Goal: Task Accomplishment & Management: Complete application form

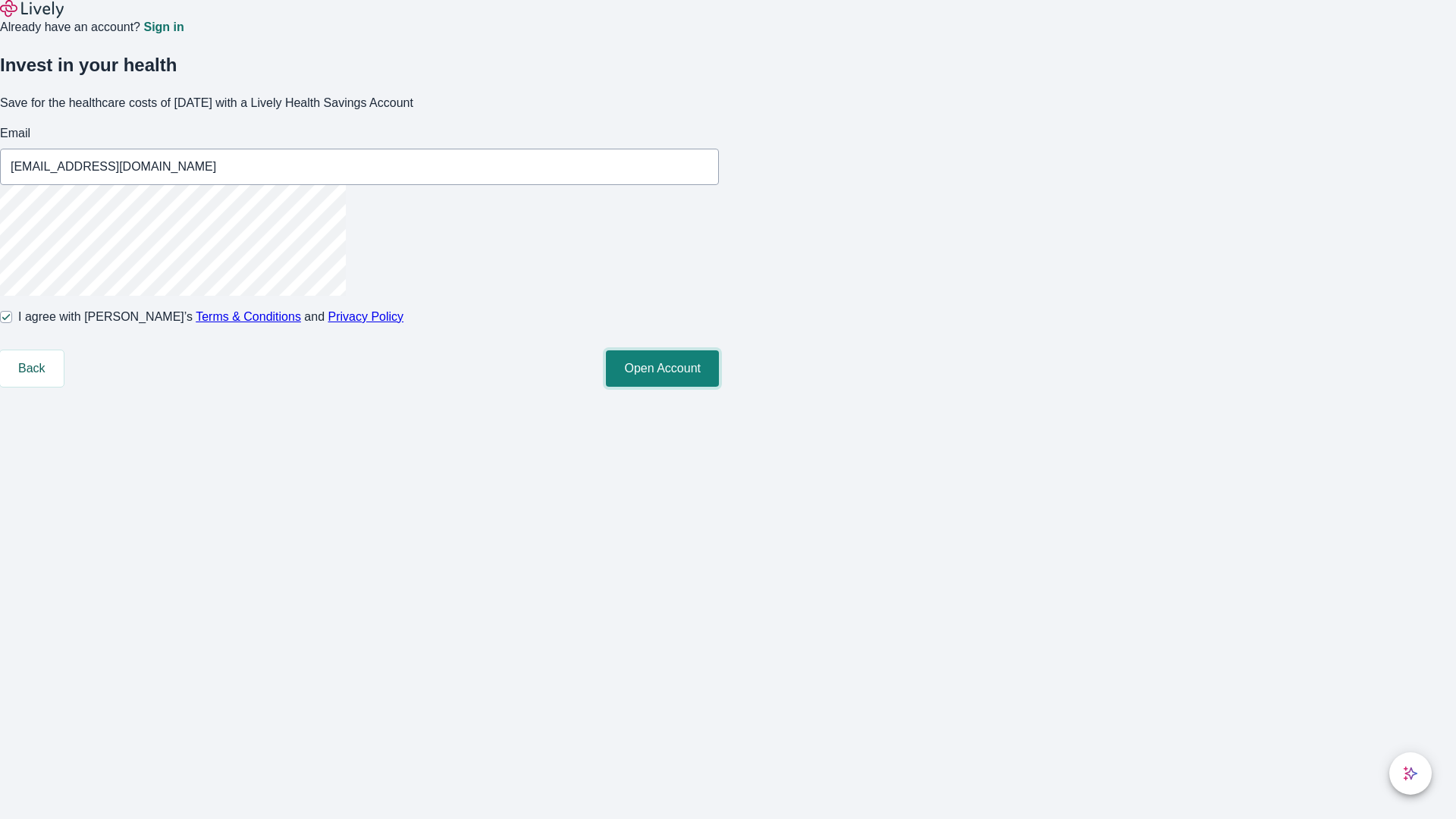
click at [719, 386] on button "Open Account" at bounding box center [662, 368] width 113 height 36
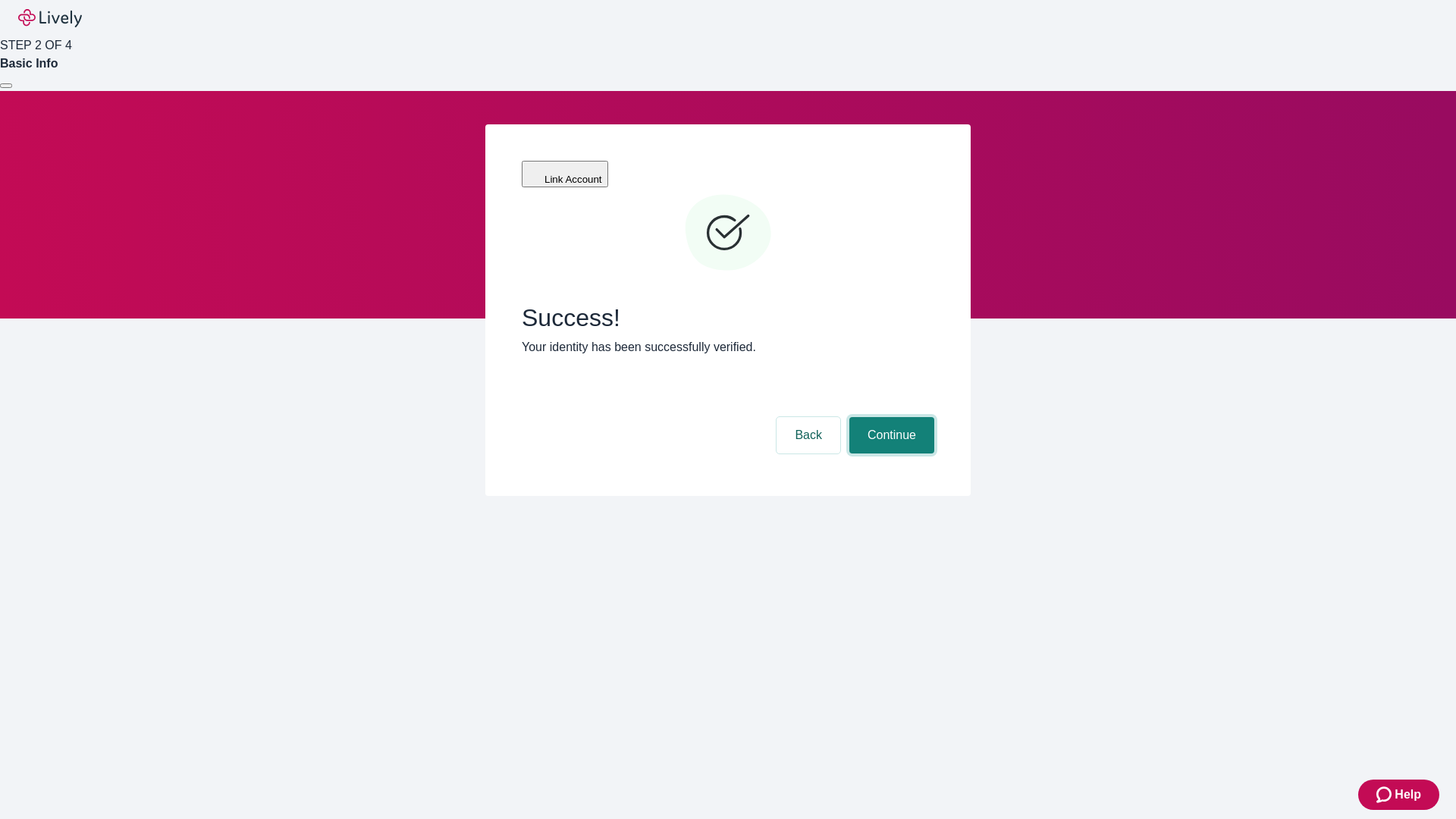
click at [890, 417] on button "Continue" at bounding box center [892, 435] width 85 height 36
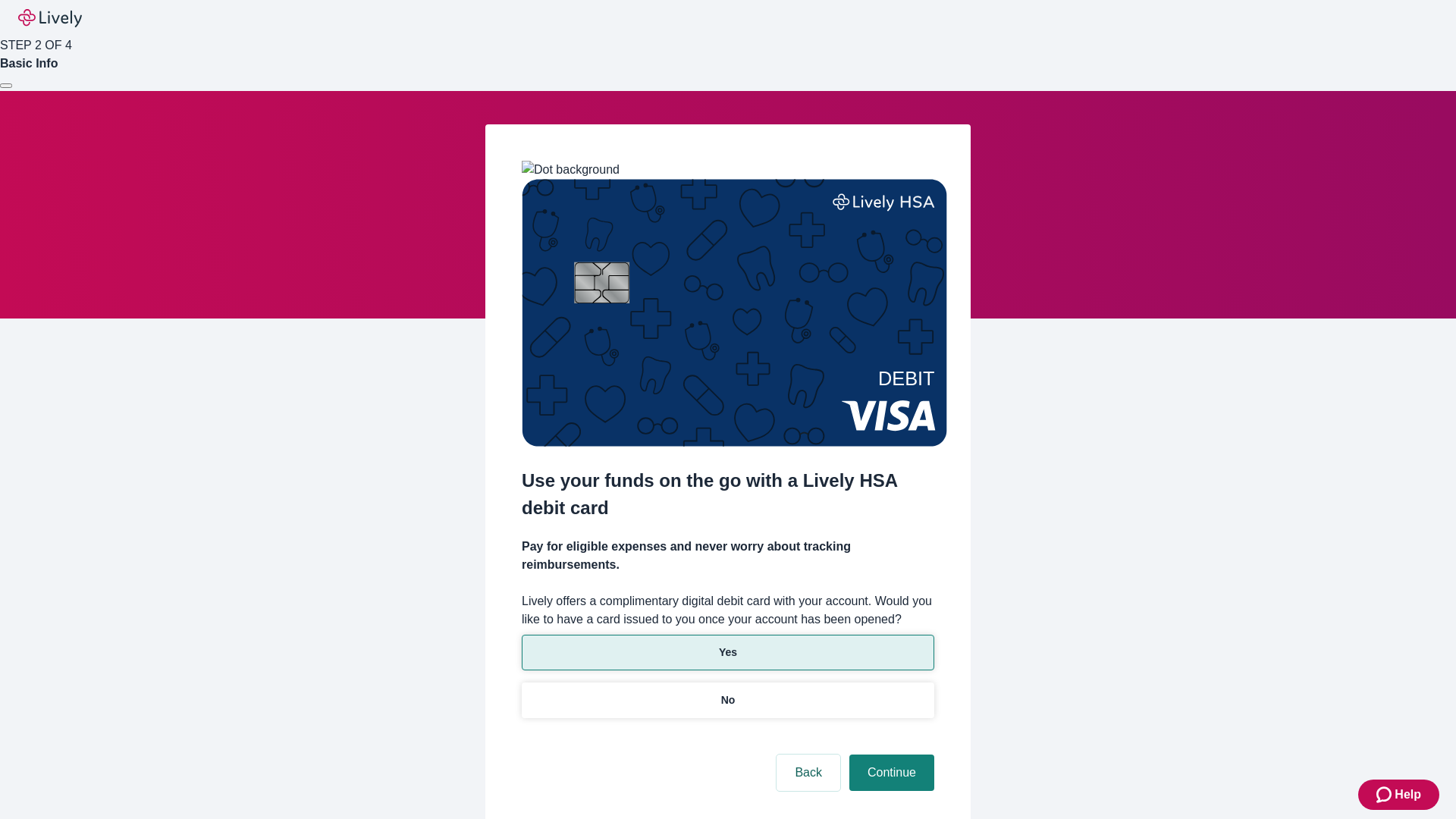
click at [727, 644] on p "Yes" at bounding box center [728, 652] width 19 height 16
click at [890, 754] on button "Continue" at bounding box center [892, 772] width 85 height 36
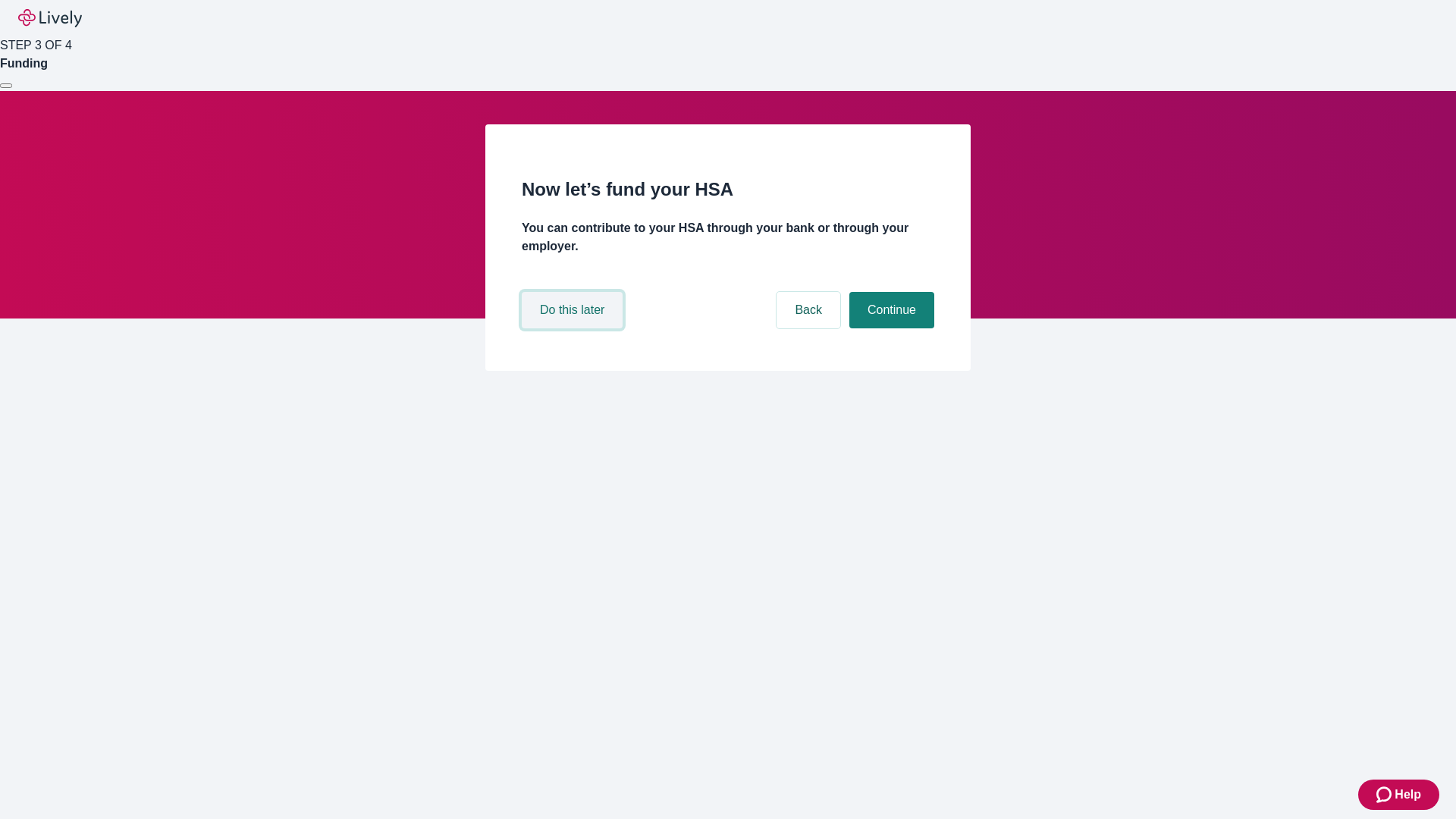
click at [574, 328] on button "Do this later" at bounding box center [572, 310] width 101 height 36
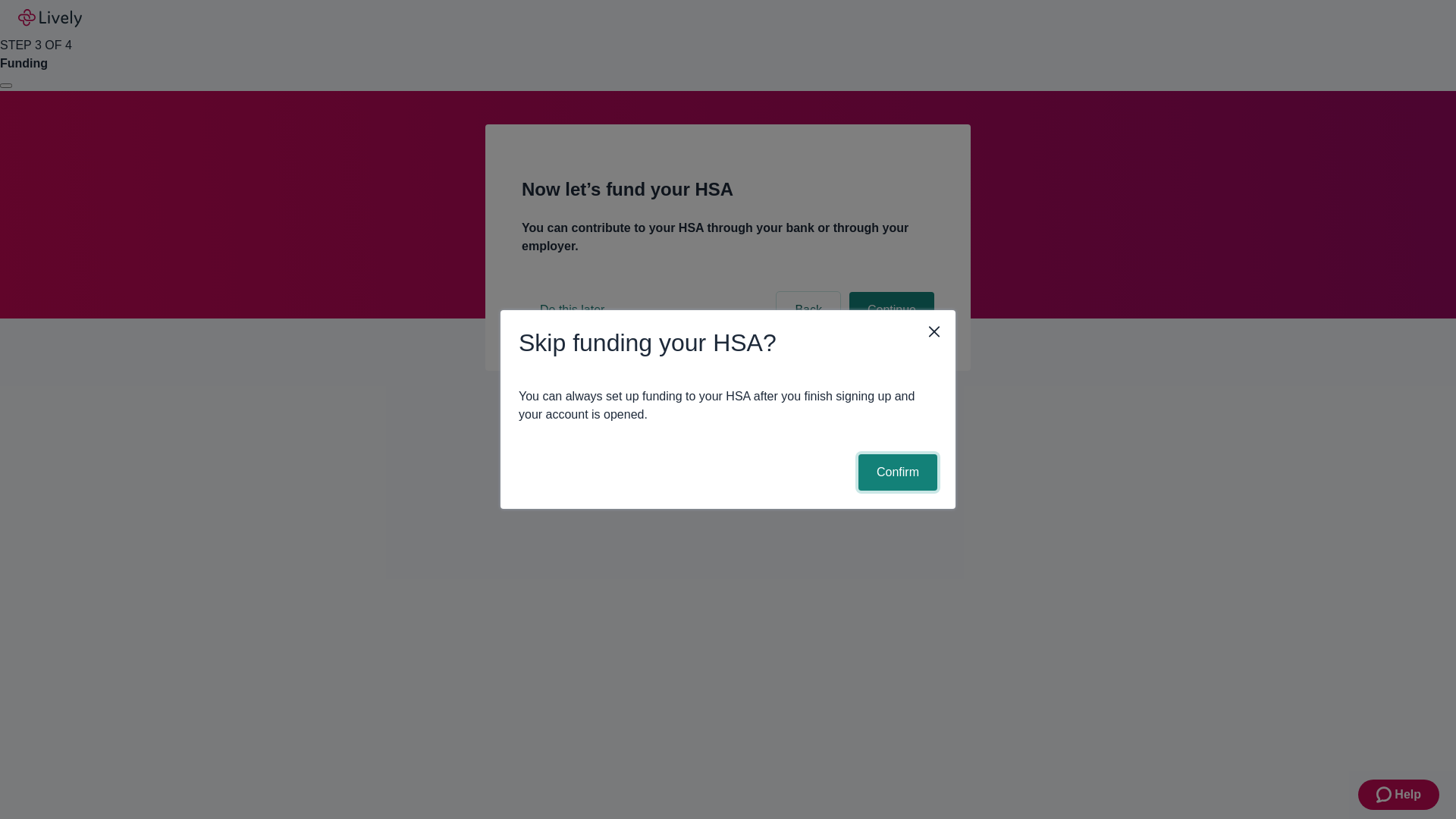
click at [896, 472] on button "Confirm" at bounding box center [898, 472] width 79 height 36
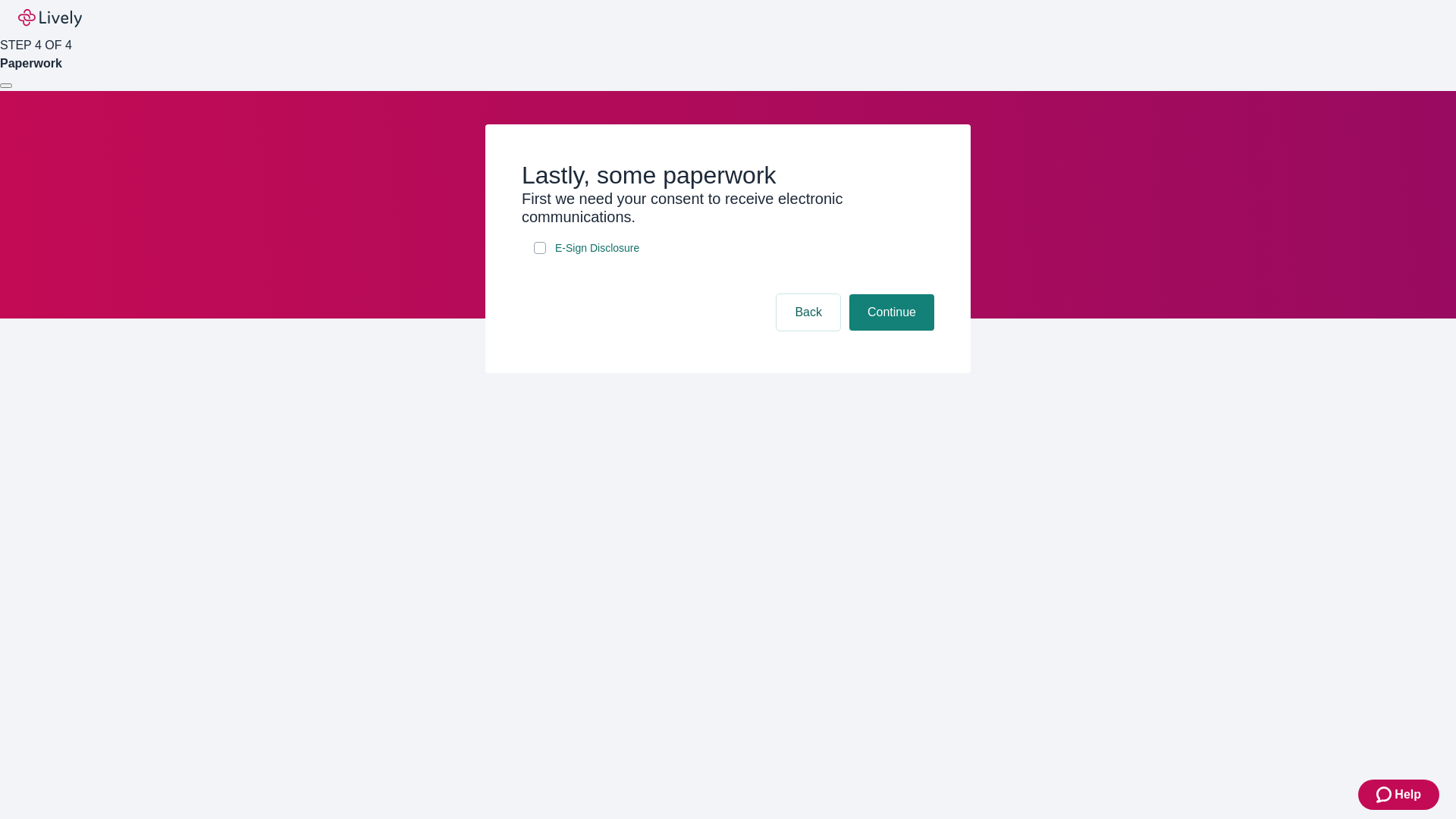
click at [540, 254] on input "E-Sign Disclosure" at bounding box center [540, 248] width 12 height 12
checkbox input "true"
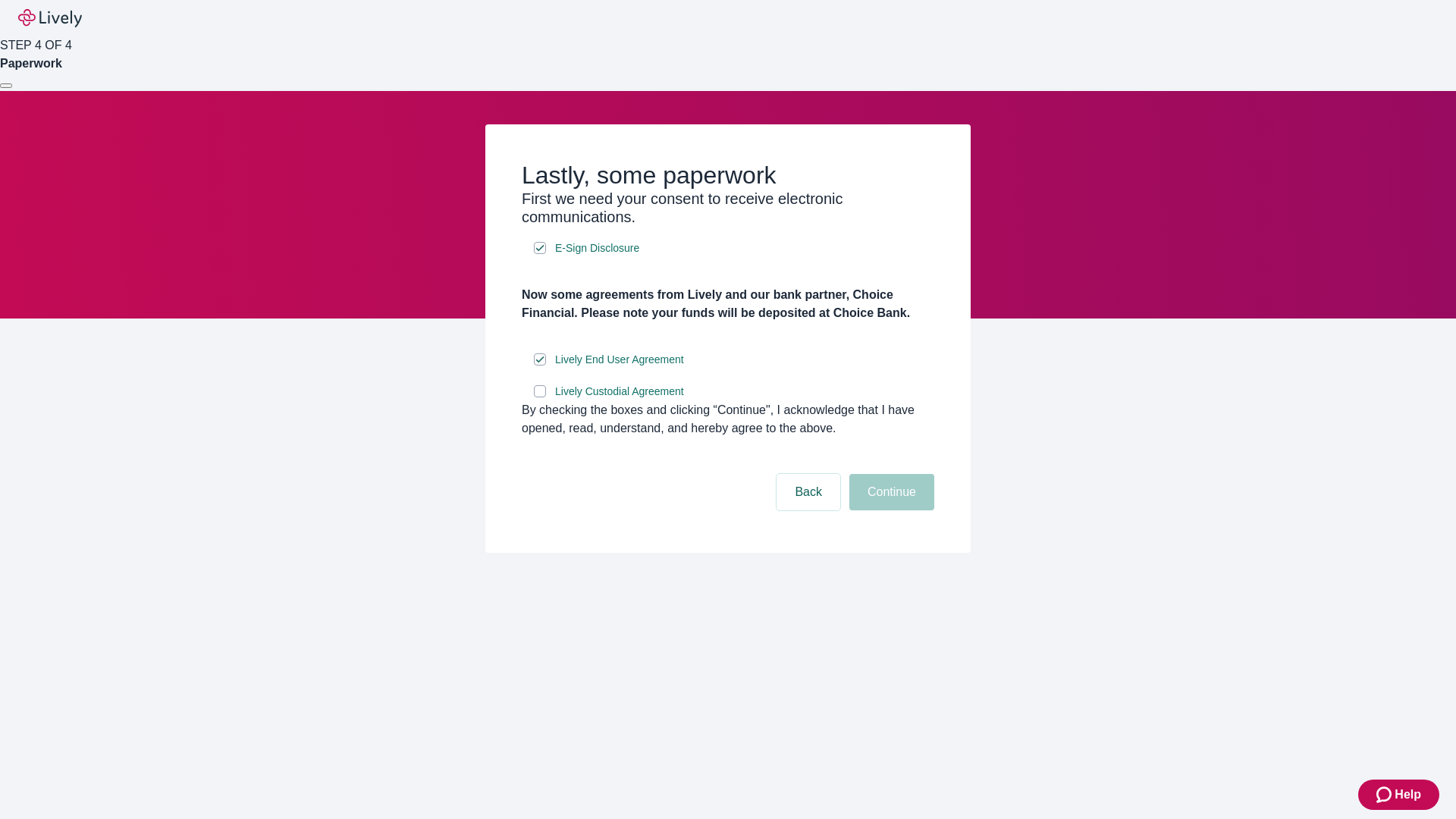
click at [540, 397] on input "Lively Custodial Agreement" at bounding box center [540, 391] width 12 height 12
checkbox input "true"
click at [890, 510] on button "Continue" at bounding box center [892, 492] width 85 height 36
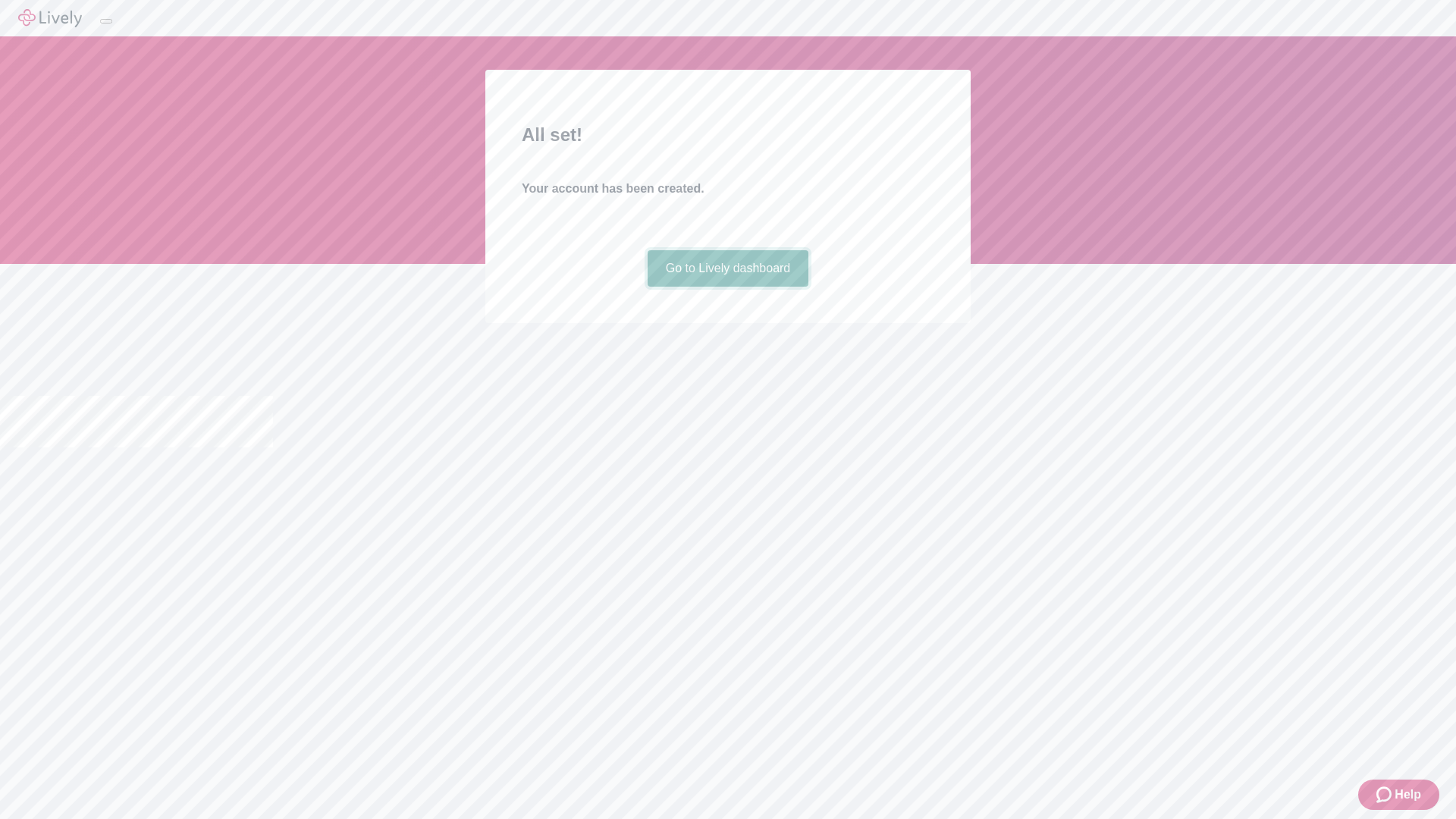
click at [727, 286] on link "Go to Lively dashboard" at bounding box center [728, 268] width 162 height 36
